Goal: Task Accomplishment & Management: Manage account settings

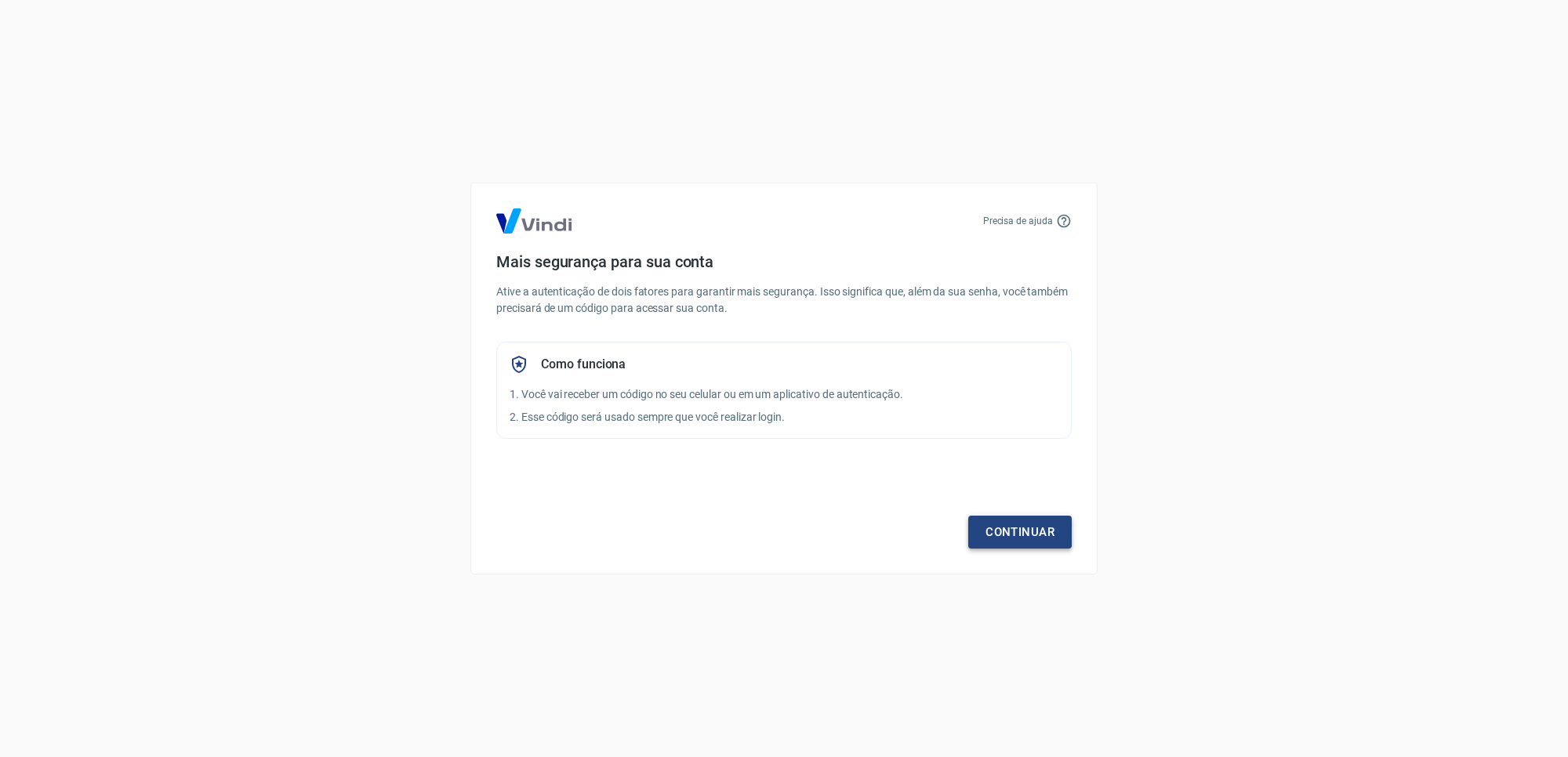
click at [996, 519] on link "Continuar" at bounding box center [1021, 532] width 104 height 33
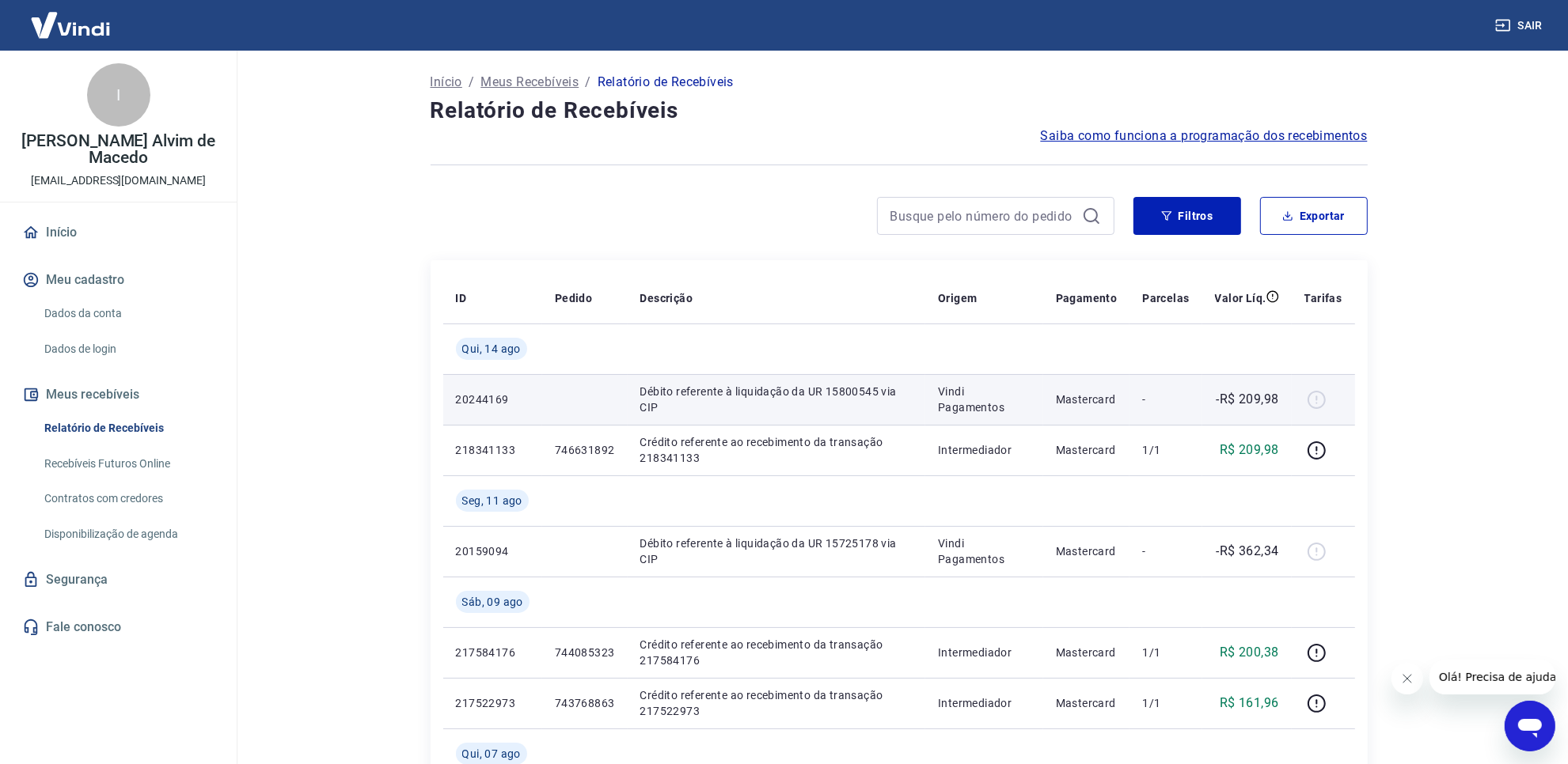
click at [764, 401] on p "Débito referente à liquidação da UR 15800545 via CIP" at bounding box center [776, 399] width 273 height 32
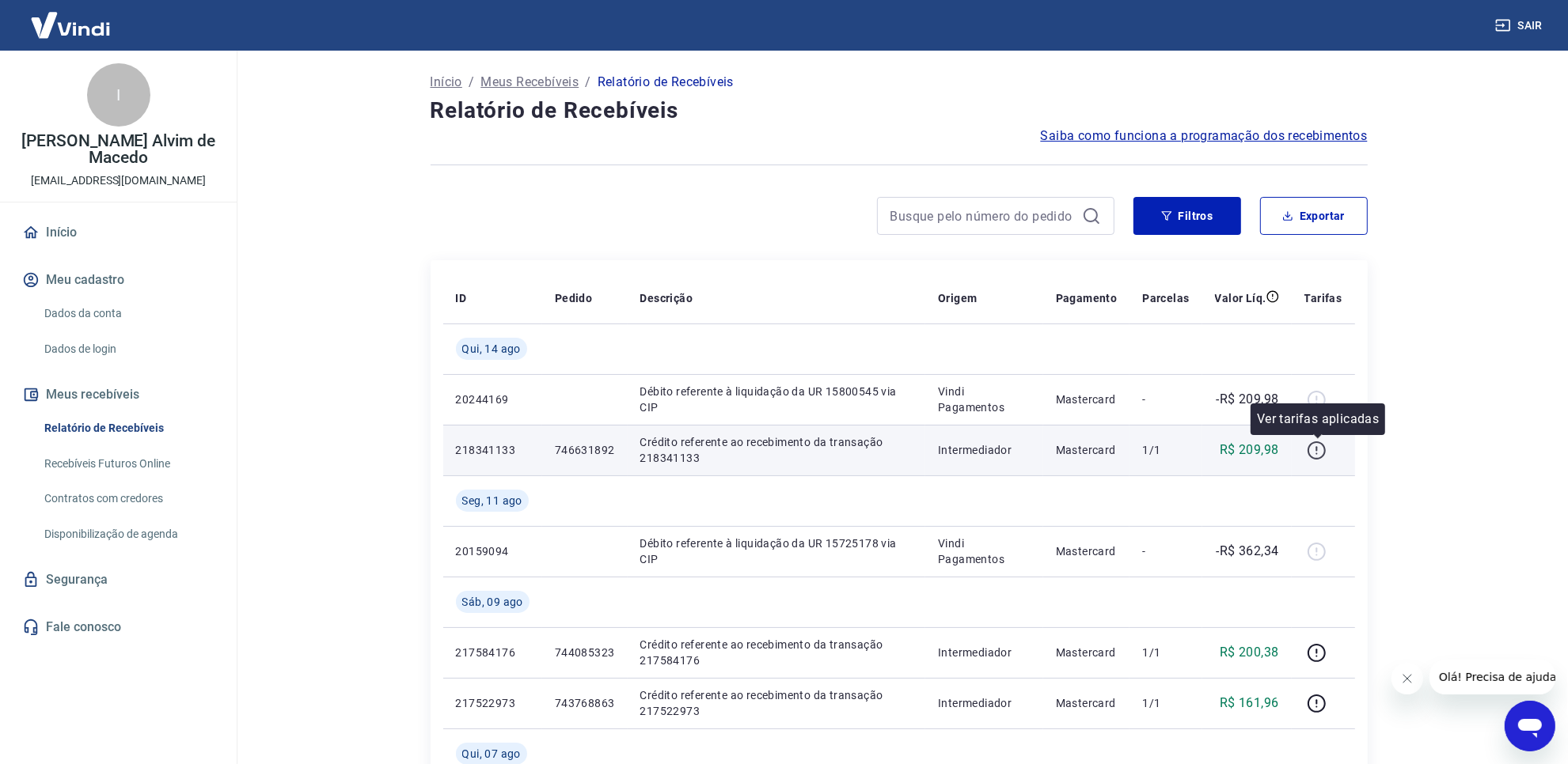
click at [1308, 443] on icon "button" at bounding box center [1317, 450] width 19 height 19
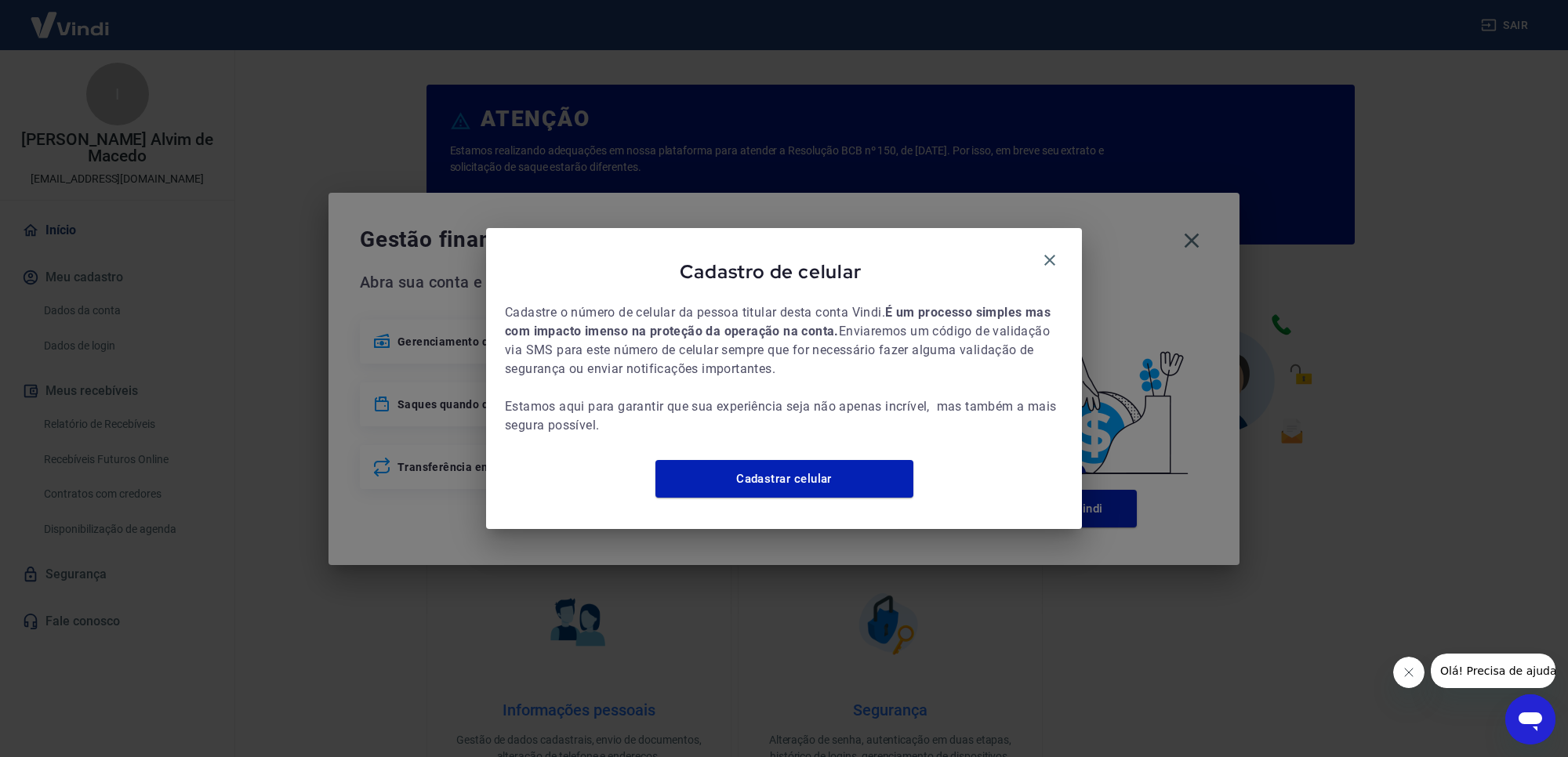
click at [1049, 265] on div "Cadastro de celular" at bounding box center [784, 275] width 558 height 56
click at [1073, 259] on div "Cadastro de celular Cadastre o número de celular da pessoa titular desta conta …" at bounding box center [784, 378] width 596 height 300
click at [1052, 255] on icon "button" at bounding box center [1050, 260] width 11 height 11
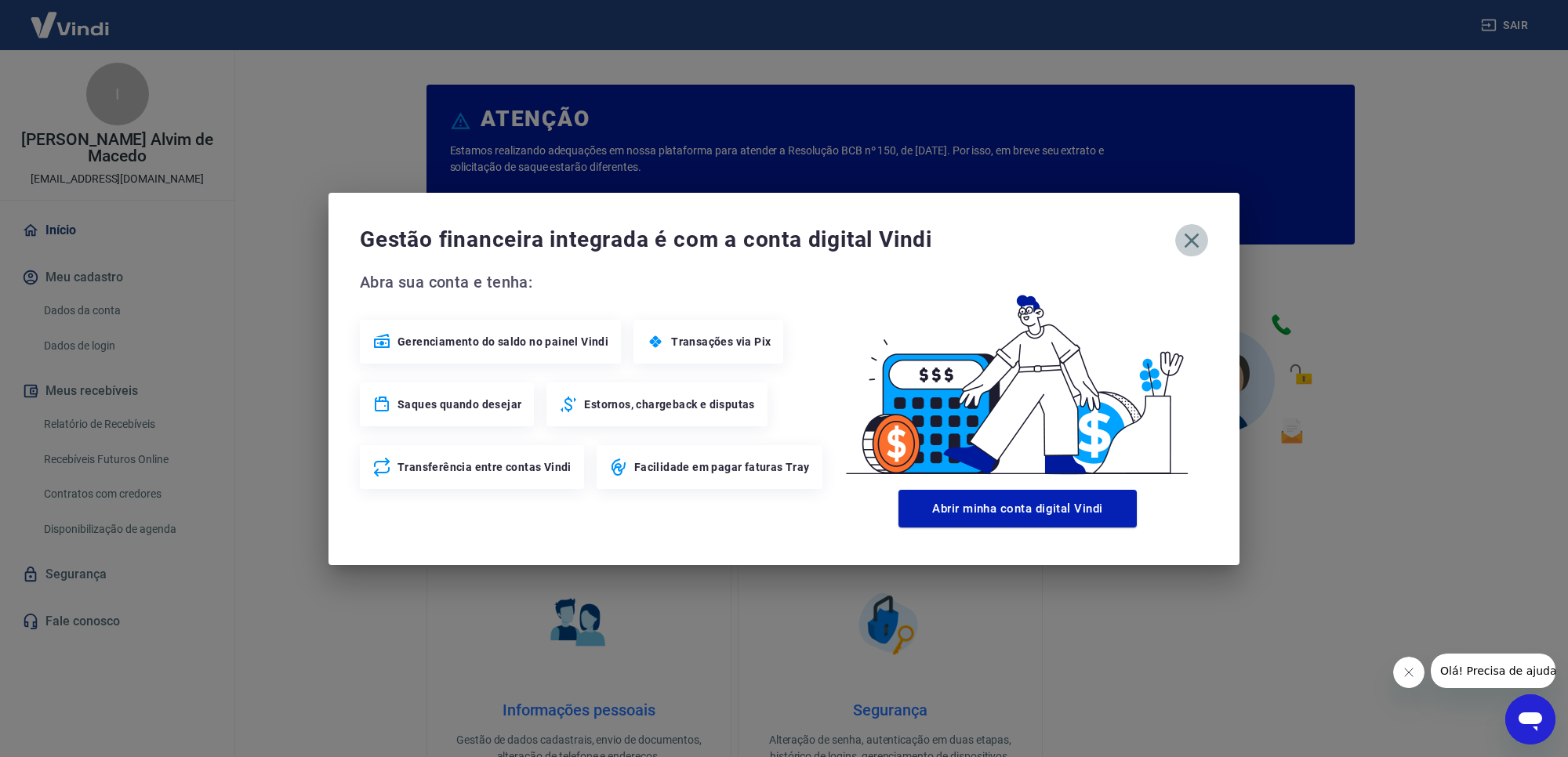
click at [1205, 237] on button "button" at bounding box center [1192, 240] width 33 height 33
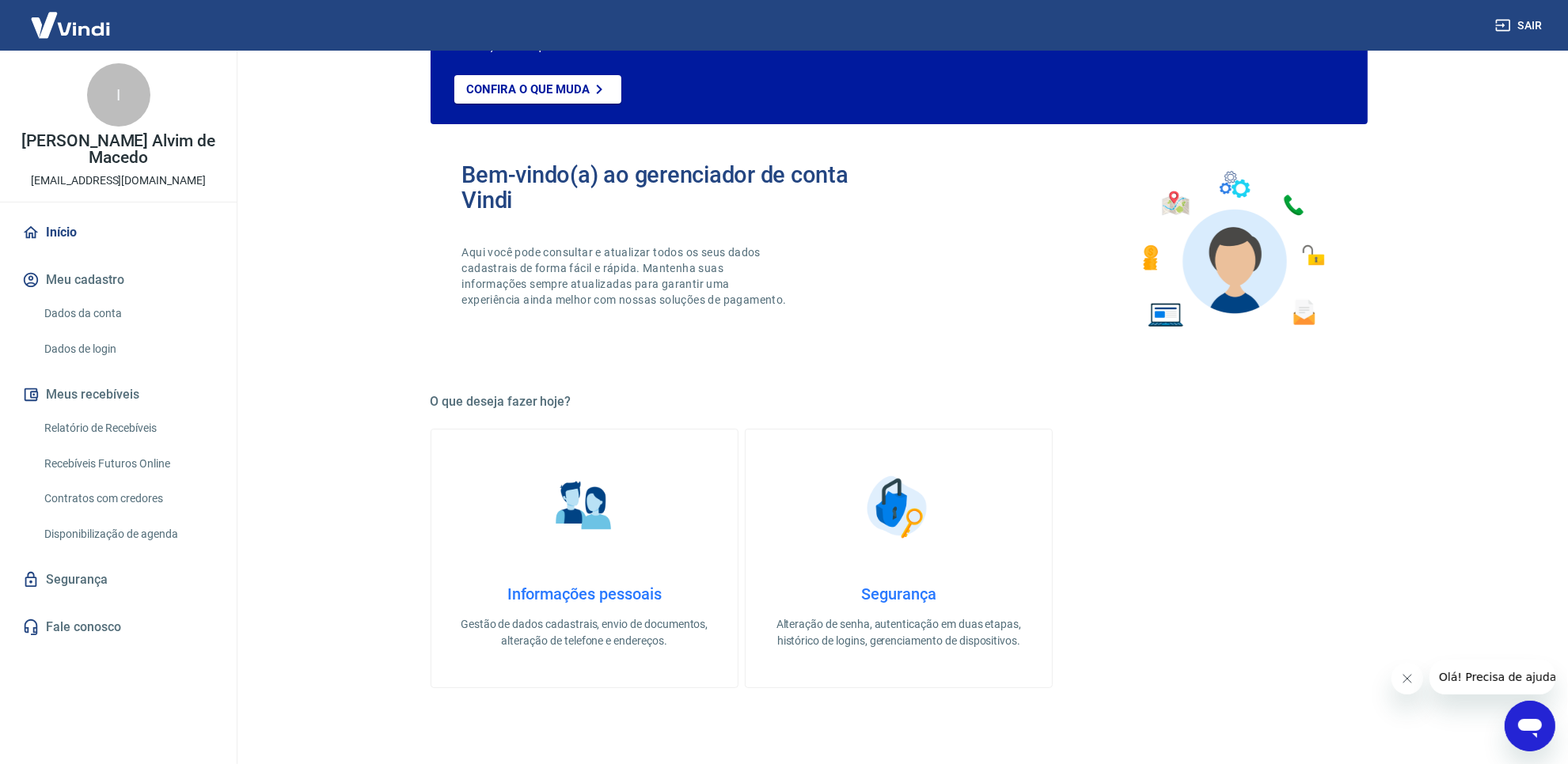
scroll to position [297, 0]
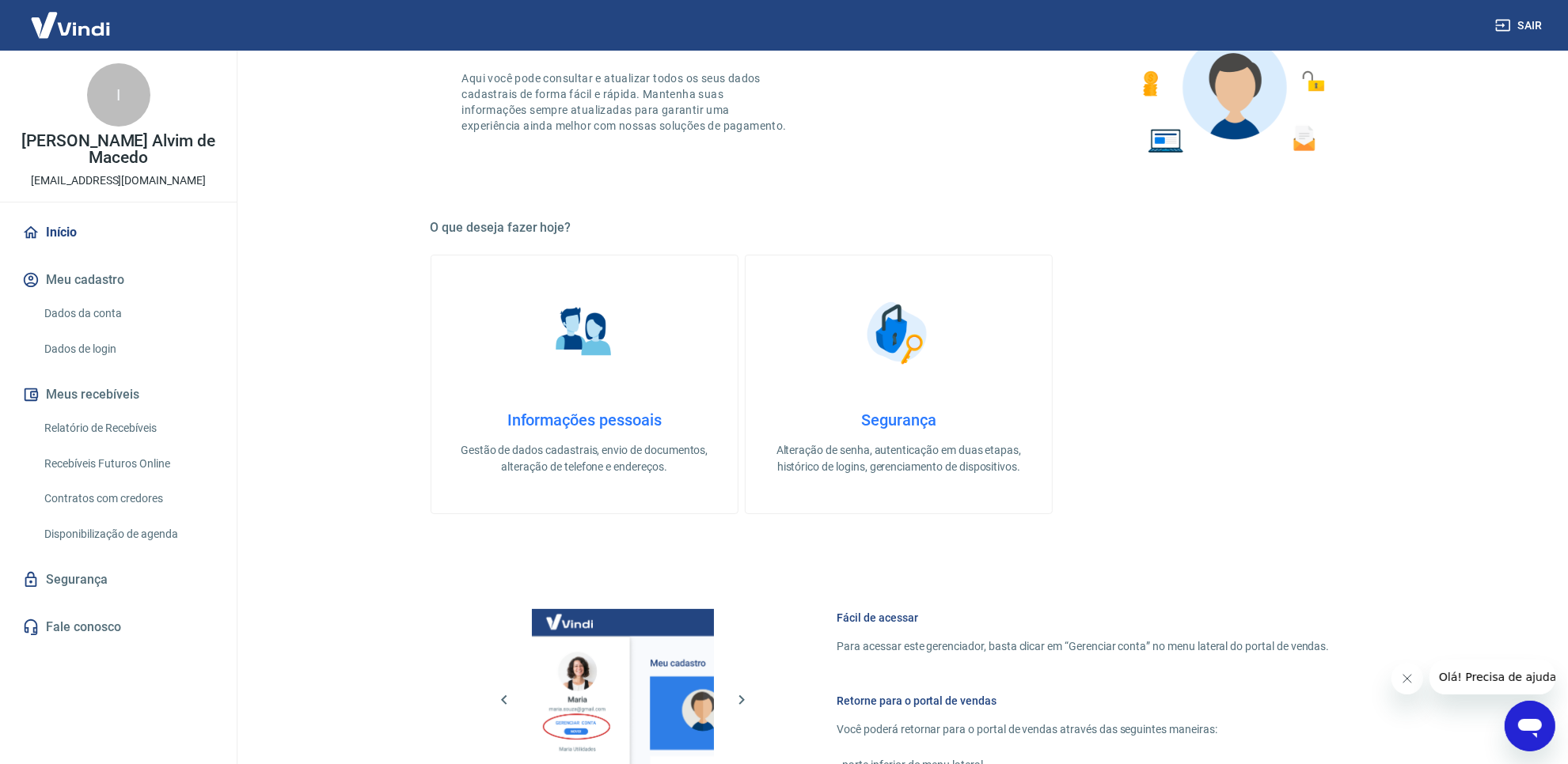
click at [133, 316] on link "Dados da conta" at bounding box center [127, 314] width 180 height 32
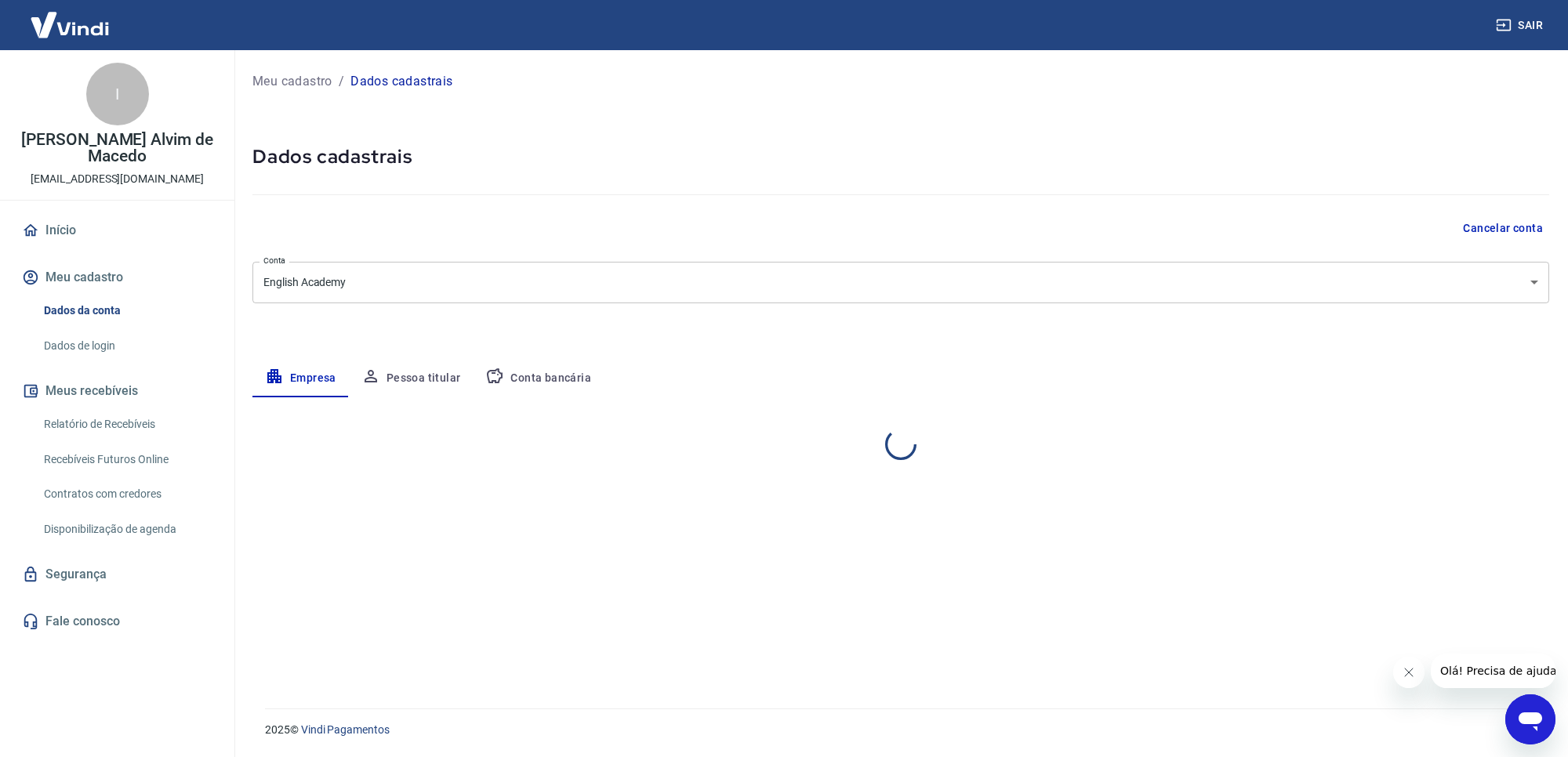
select select "PA"
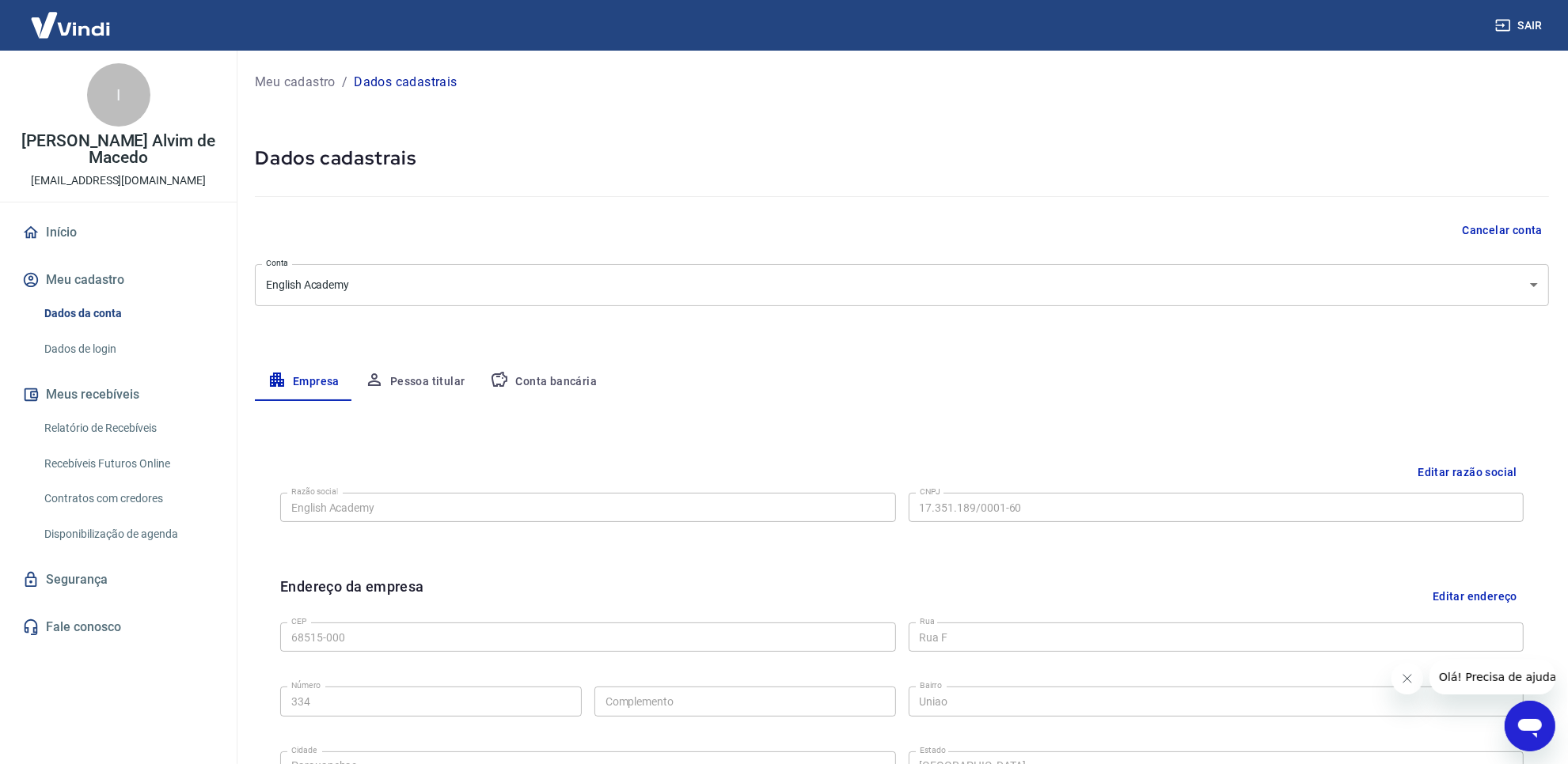
click at [120, 421] on link "Relatório de Recebíveis" at bounding box center [127, 428] width 180 height 32
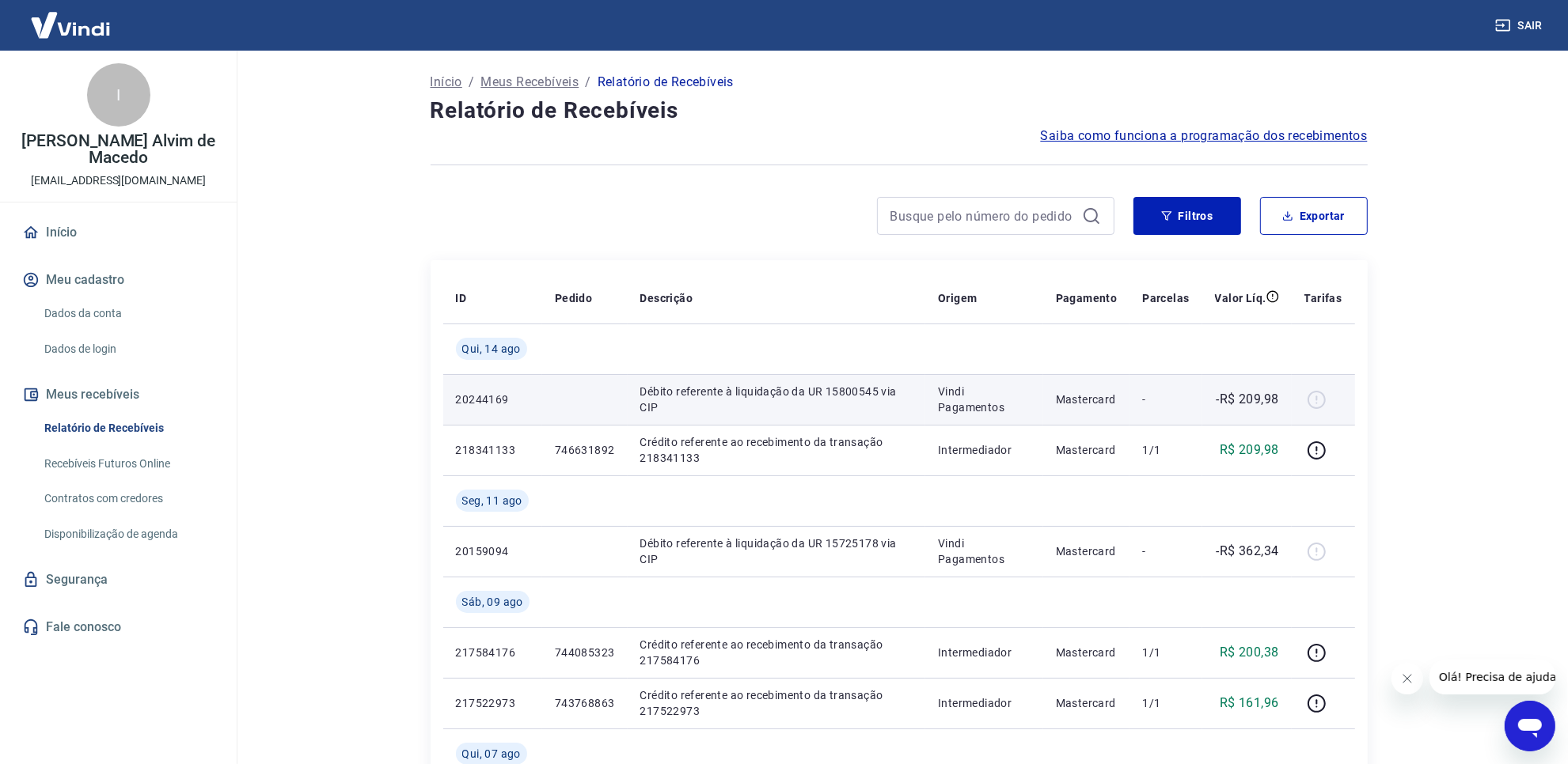
drag, startPoint x: 799, startPoint y: 433, endPoint x: 631, endPoint y: 382, distance: 175.6
click at [785, 430] on td "Crédito referente ao recebimento da transação 218341133" at bounding box center [776, 450] width 298 height 50
drag, startPoint x: 622, startPoint y: 379, endPoint x: 582, endPoint y: 392, distance: 42.1
click at [618, 379] on td at bounding box center [584, 400] width 85 height 50
click at [500, 397] on p "20244169" at bounding box center [493, 400] width 74 height 16
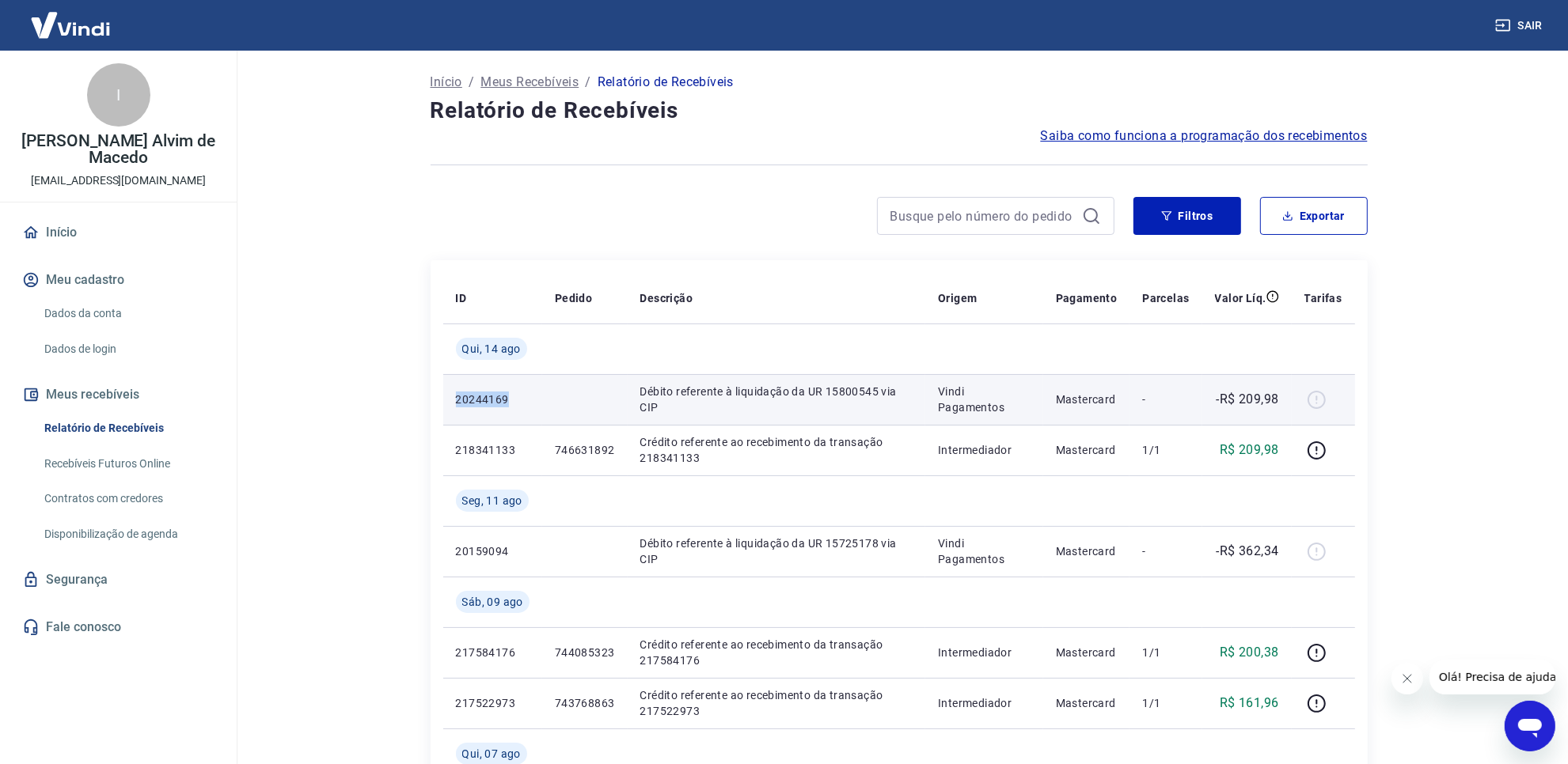
click at [500, 397] on p "20244169" at bounding box center [493, 400] width 74 height 16
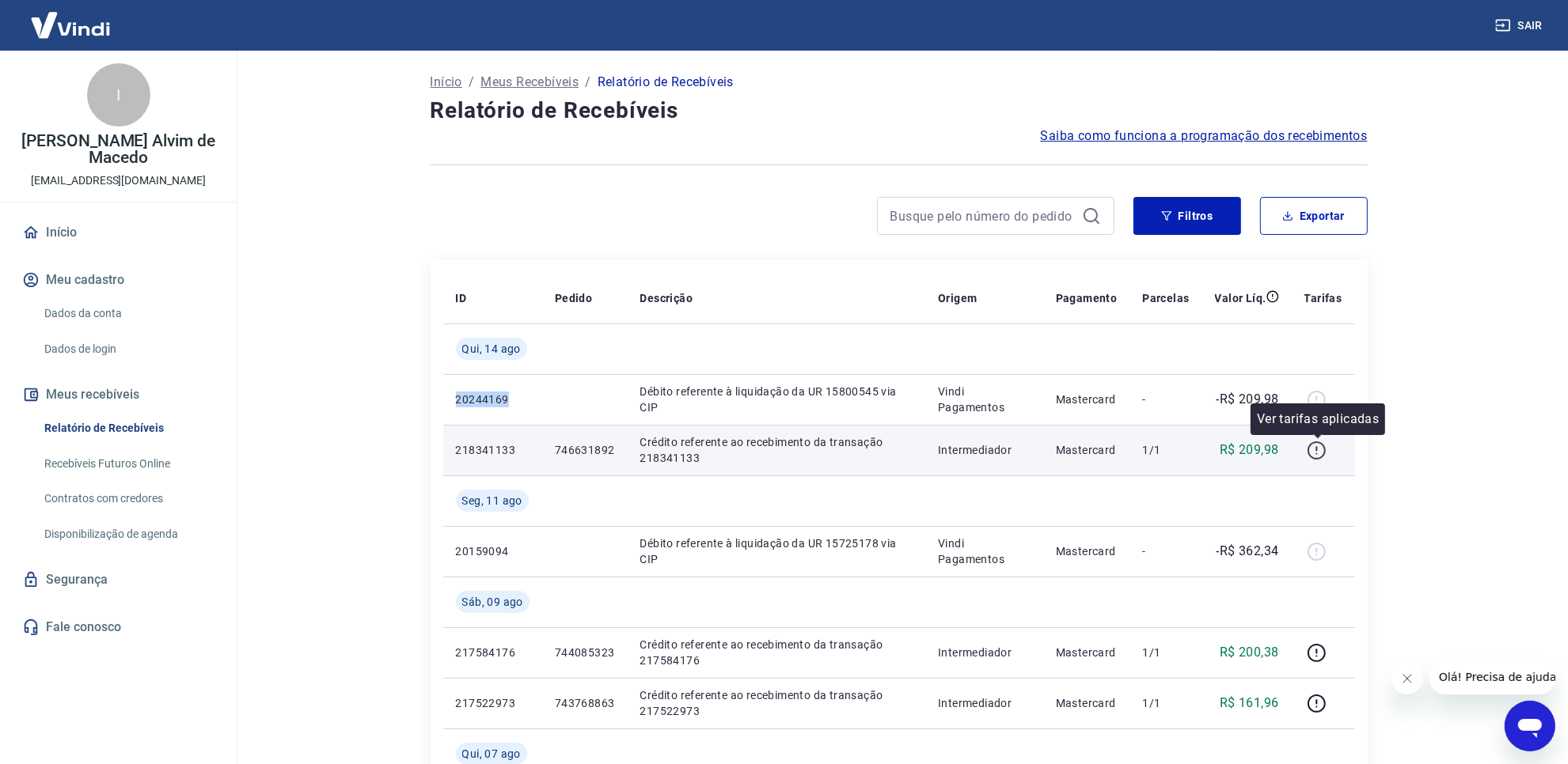
click at [1323, 453] on icon "button" at bounding box center [1317, 450] width 19 height 19
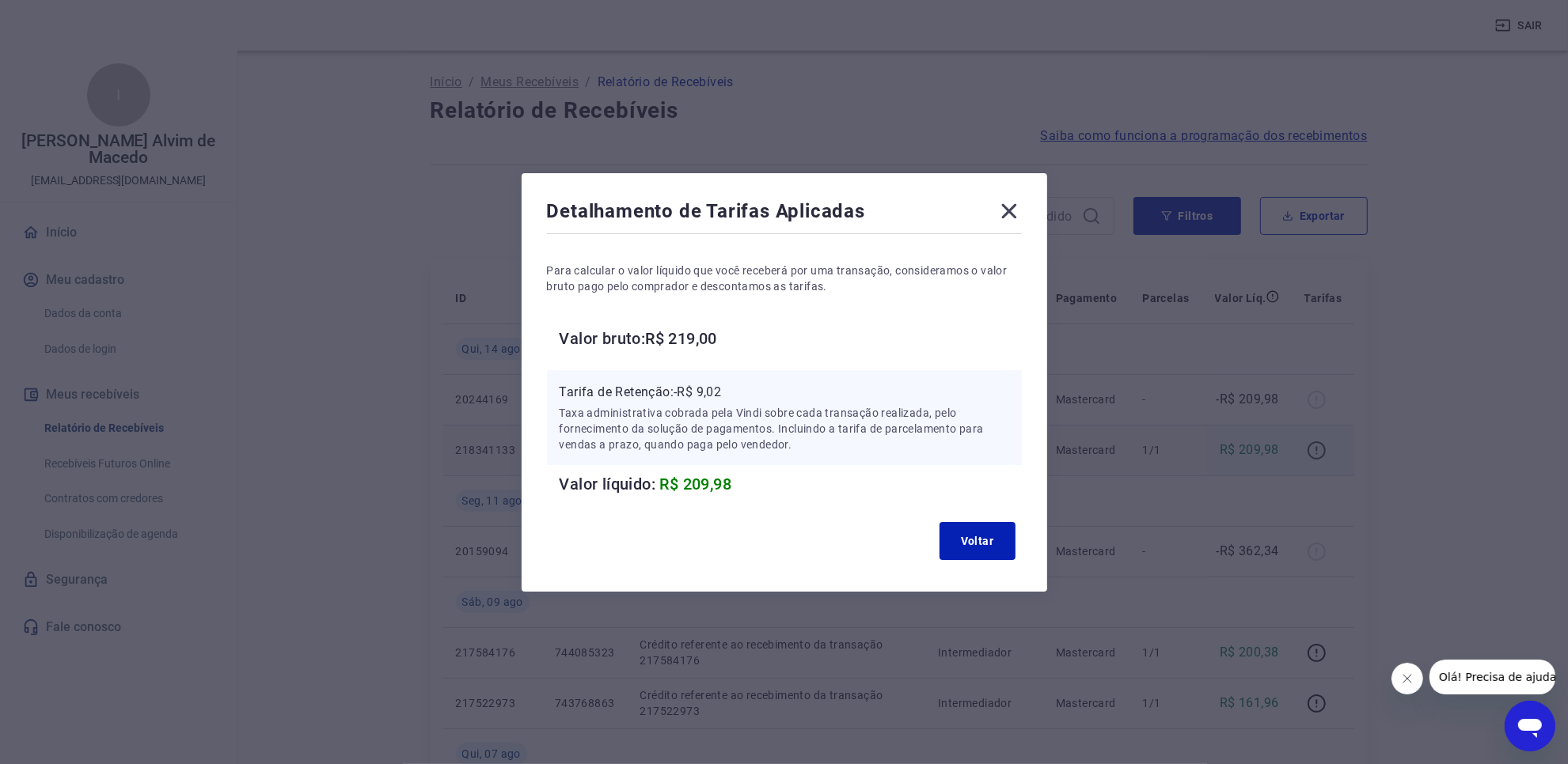
click at [1323, 453] on div "Detalhamento de Tarifas Aplicadas Para calcular o valor líquido que você recebe…" at bounding box center [784, 382] width 1568 height 764
click at [1018, 215] on icon at bounding box center [1009, 212] width 25 height 25
